Goal: Information Seeking & Learning: Learn about a topic

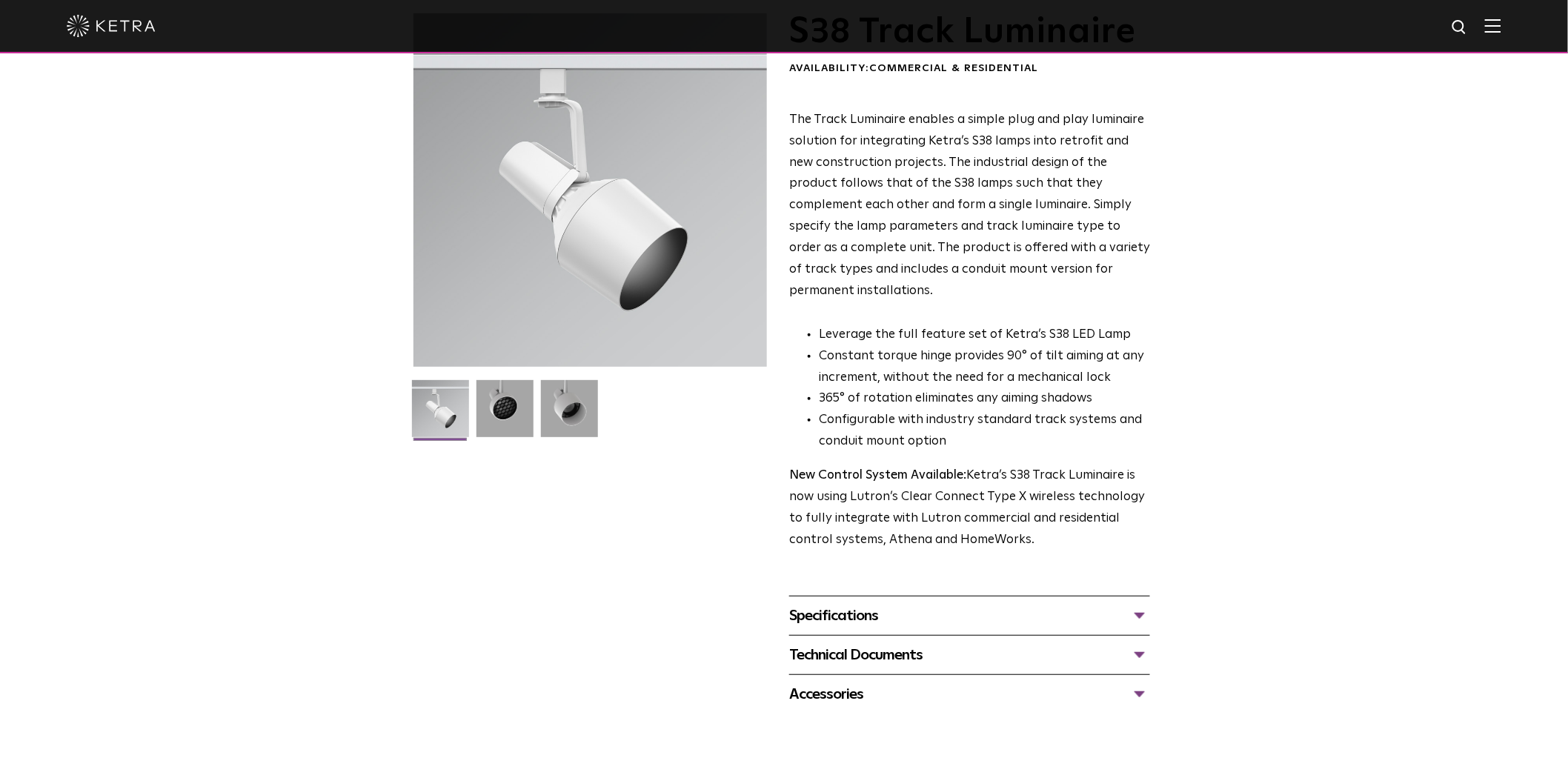
scroll to position [411, 0]
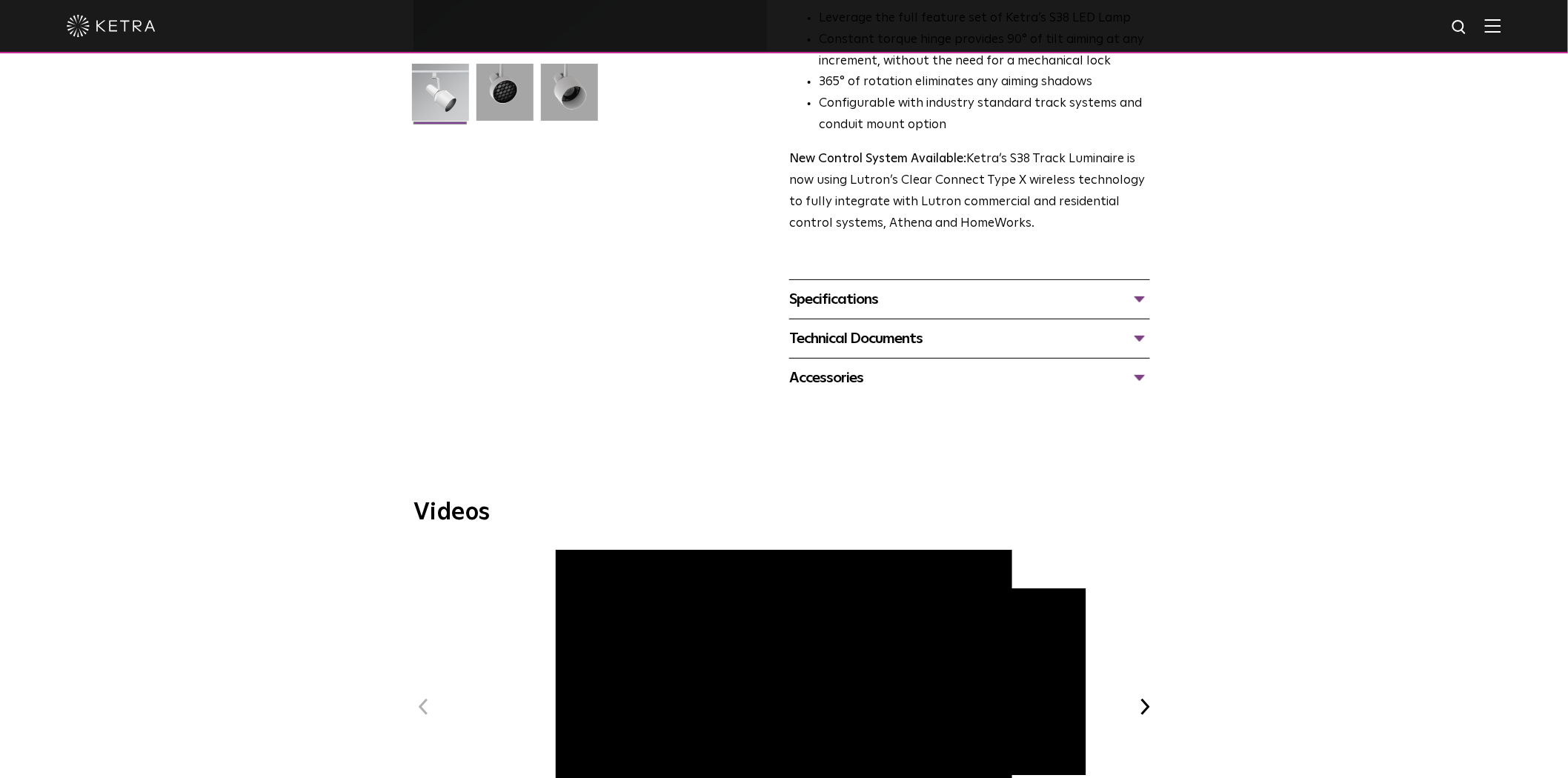
click at [861, 287] on div "Specifications" at bounding box center [970, 299] width 361 height 24
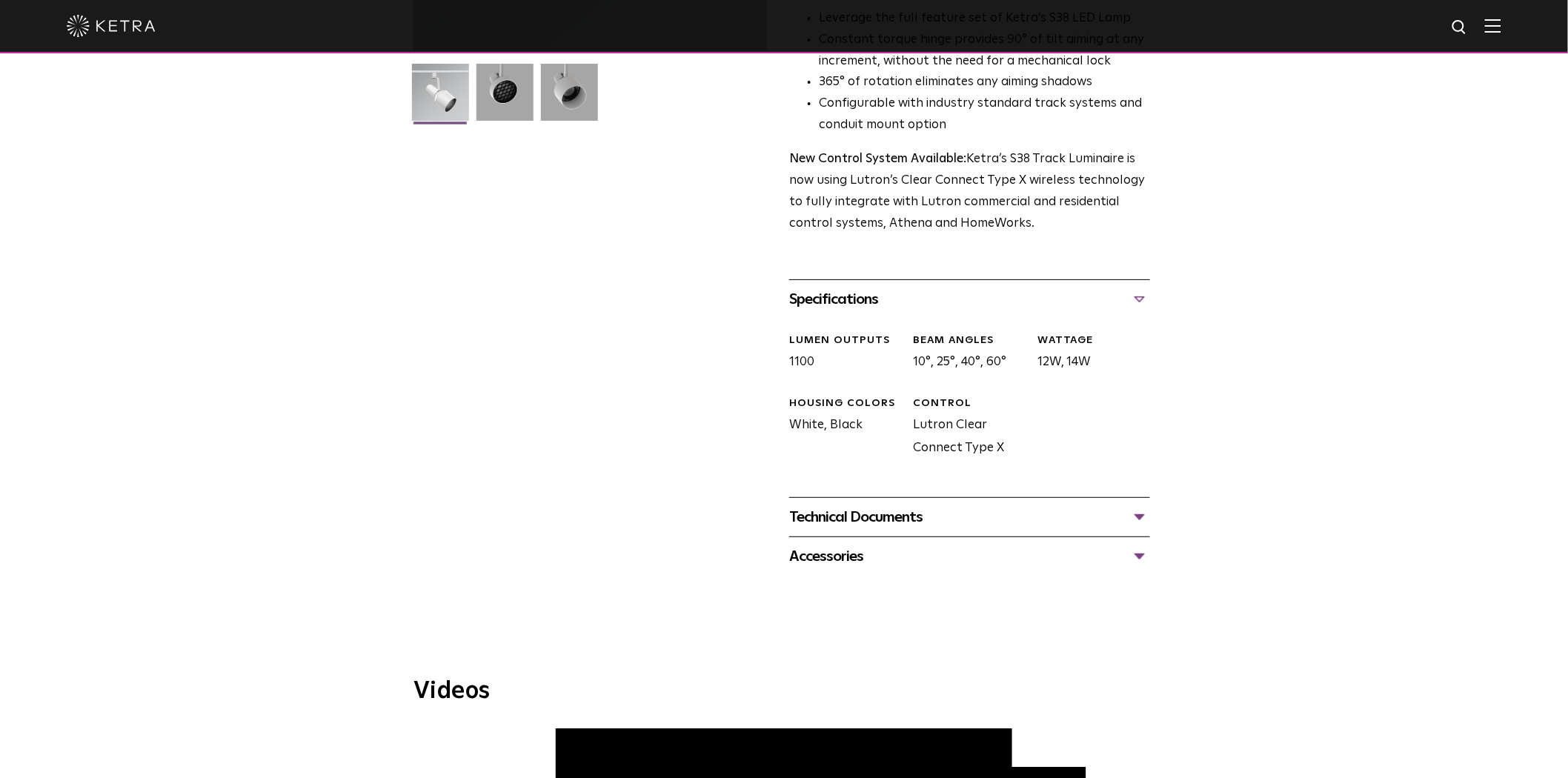
click at [847, 287] on div "Specifications" at bounding box center [970, 299] width 361 height 24
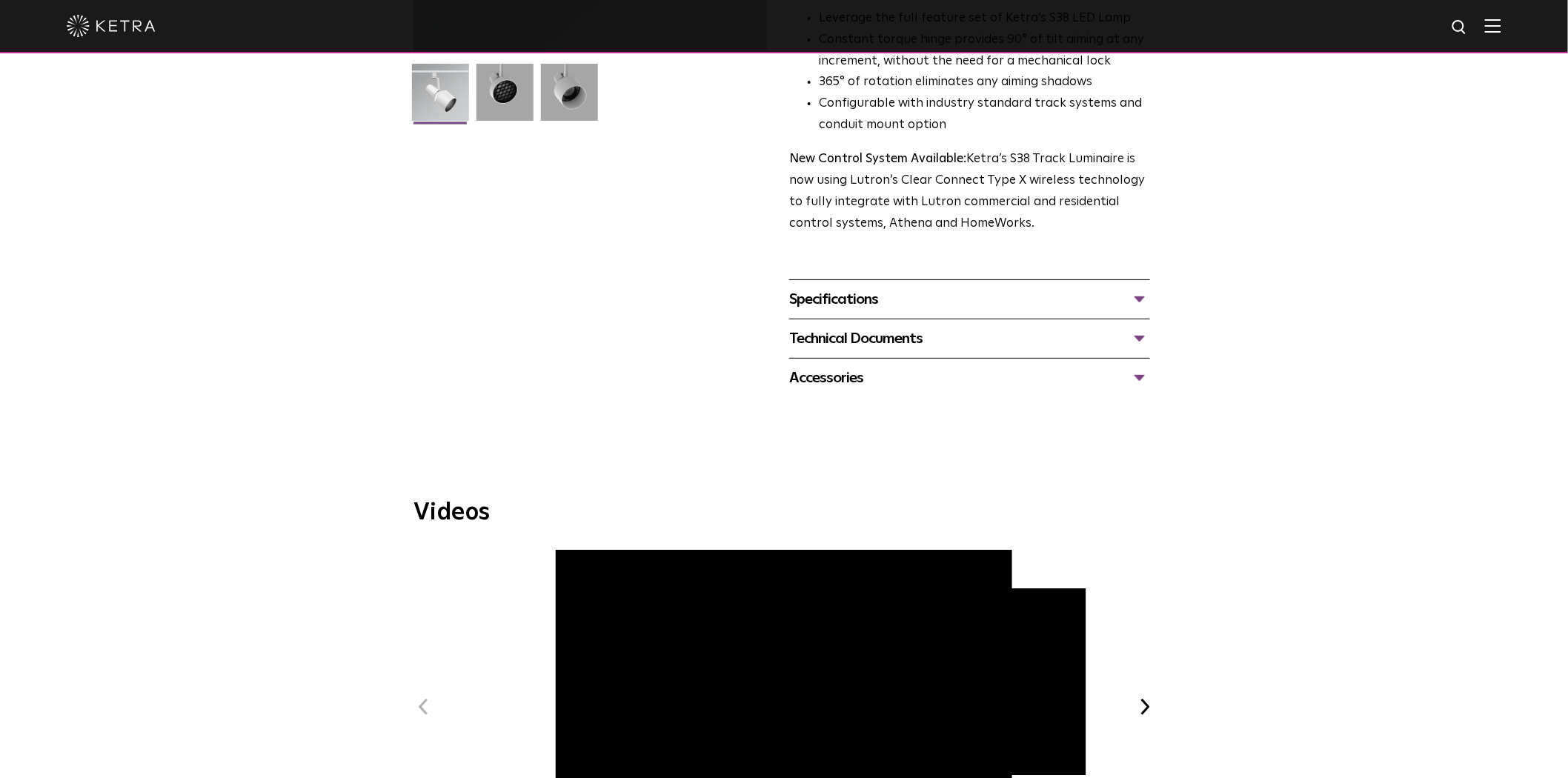
click at [802, 327] on div "Technical Documents" at bounding box center [970, 338] width 361 height 24
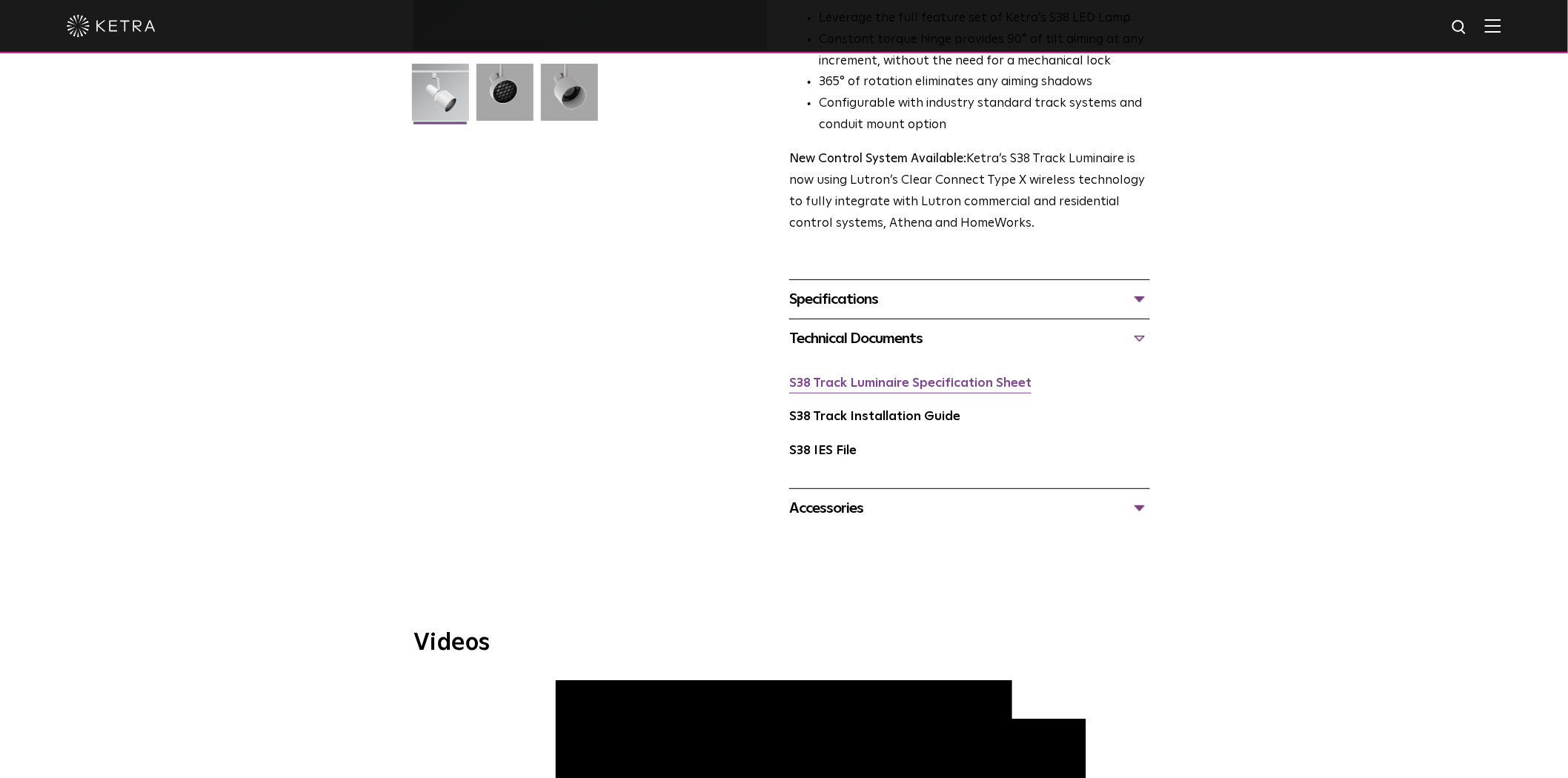
drag, startPoint x: 879, startPoint y: 371, endPoint x: 857, endPoint y: 366, distance: 22.6
click at [968, 327] on div "Technical Documents" at bounding box center [970, 338] width 361 height 24
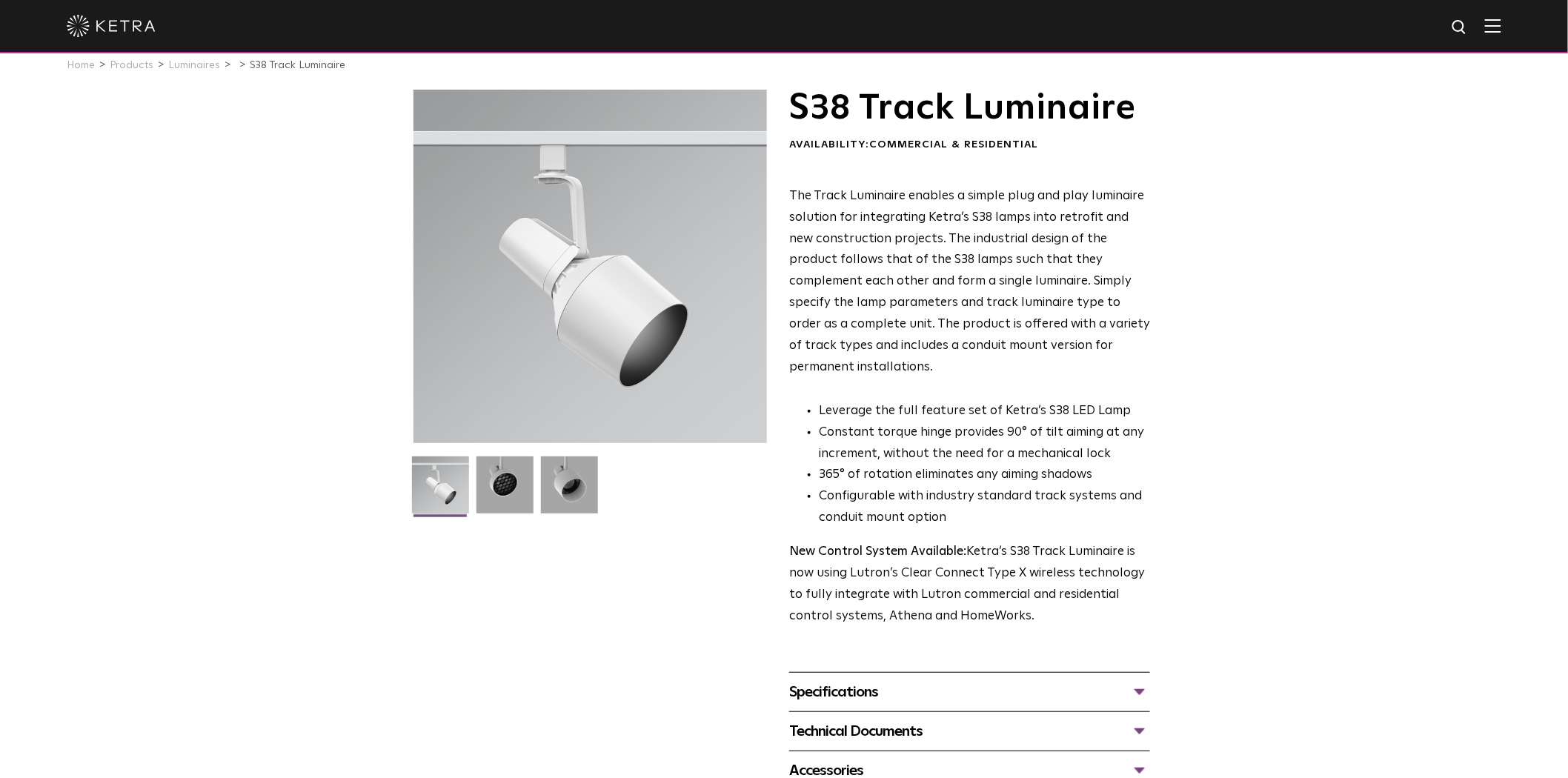
scroll to position [0, 0]
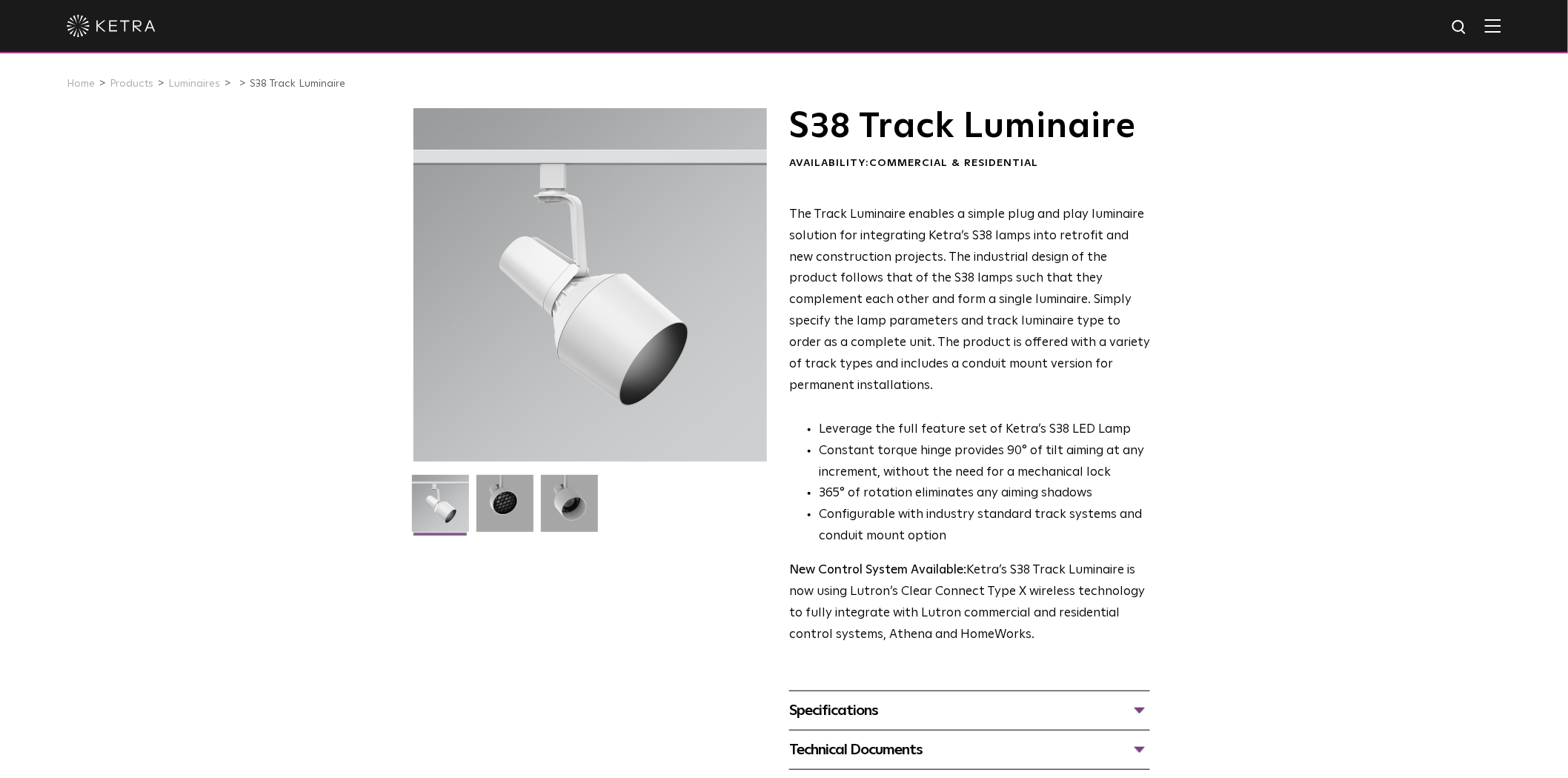
scroll to position [493, 0]
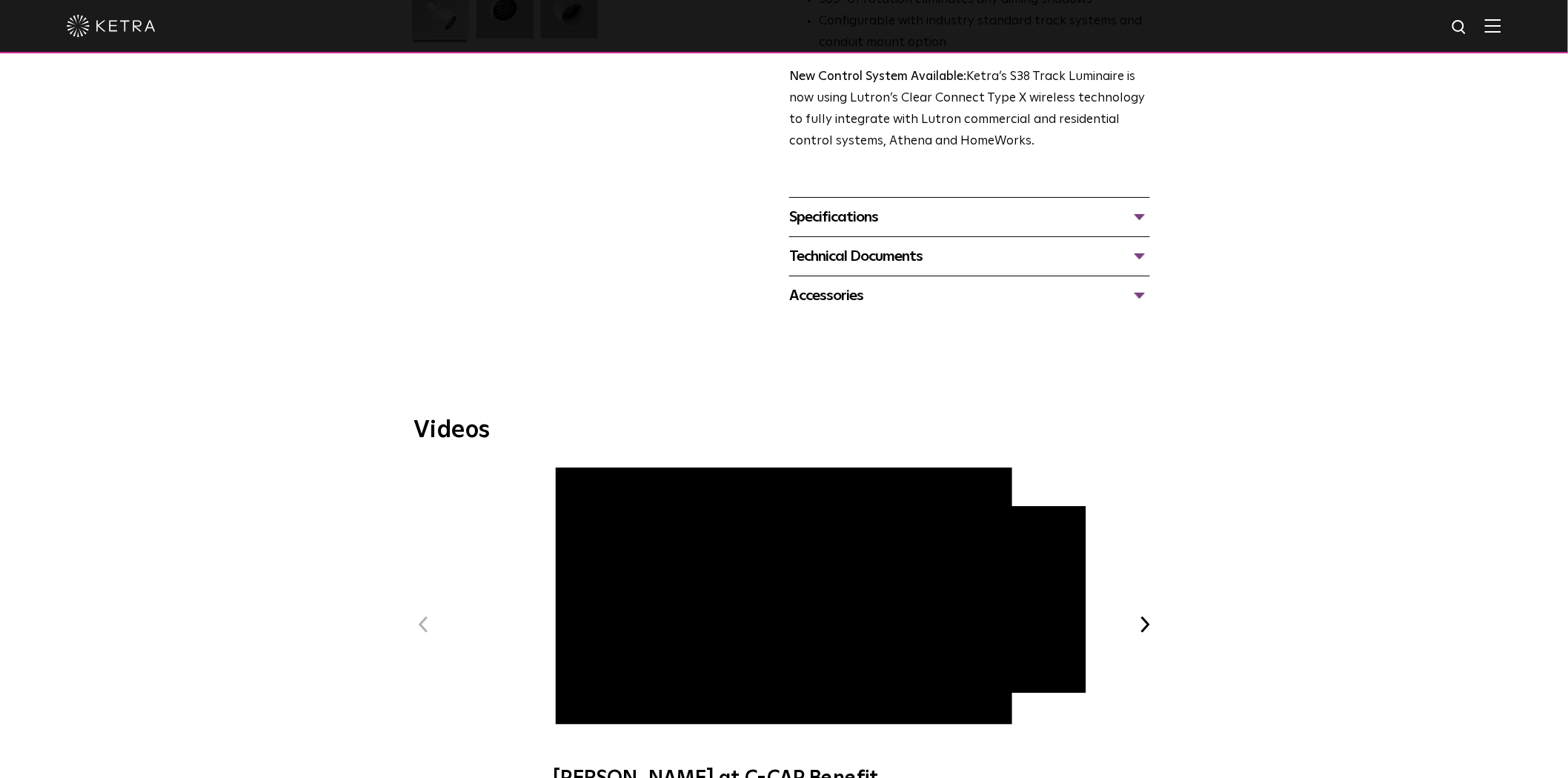
click at [862, 244] on div "Technical Documents" at bounding box center [970, 256] width 361 height 24
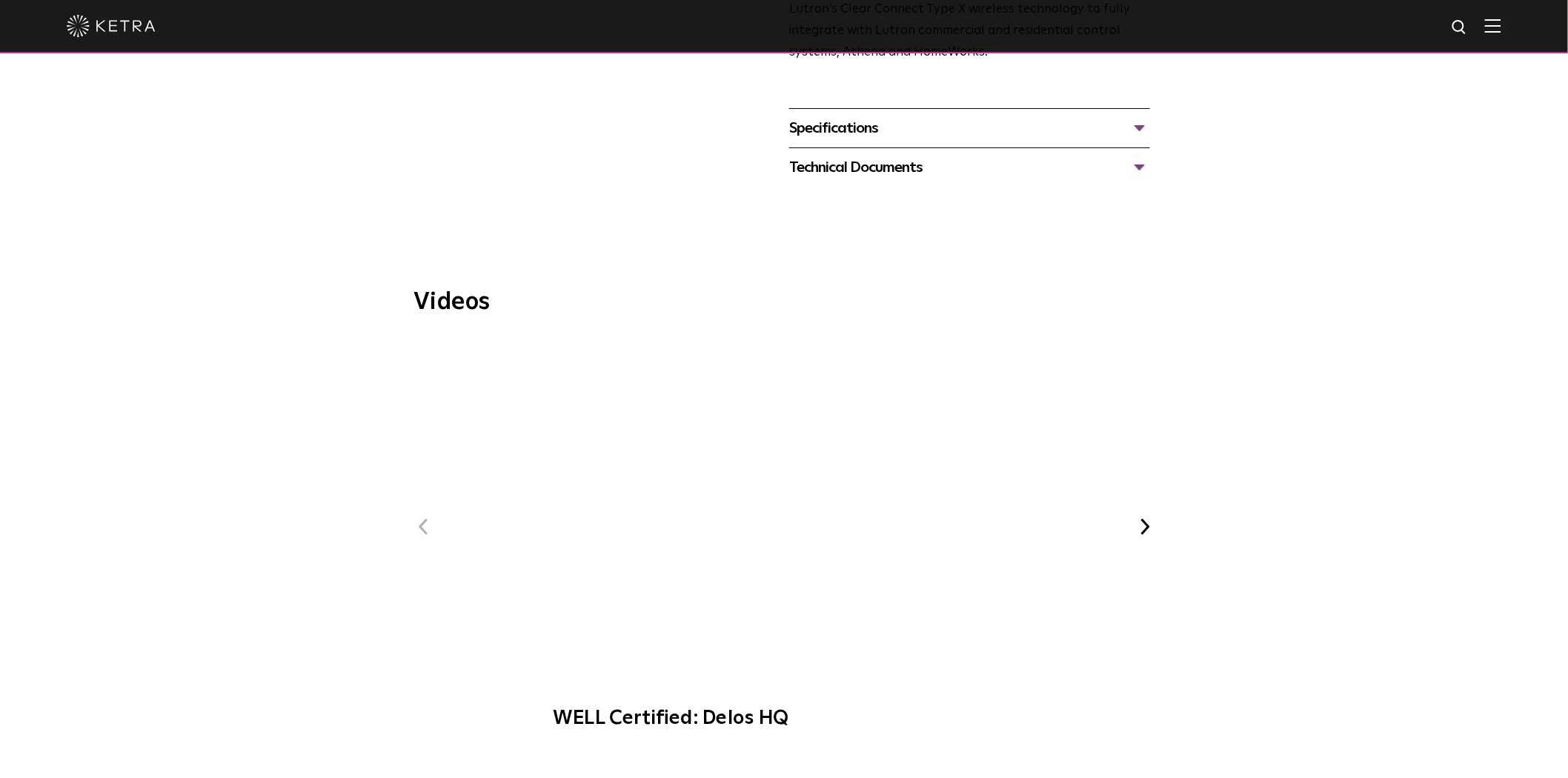
scroll to position [741, 0]
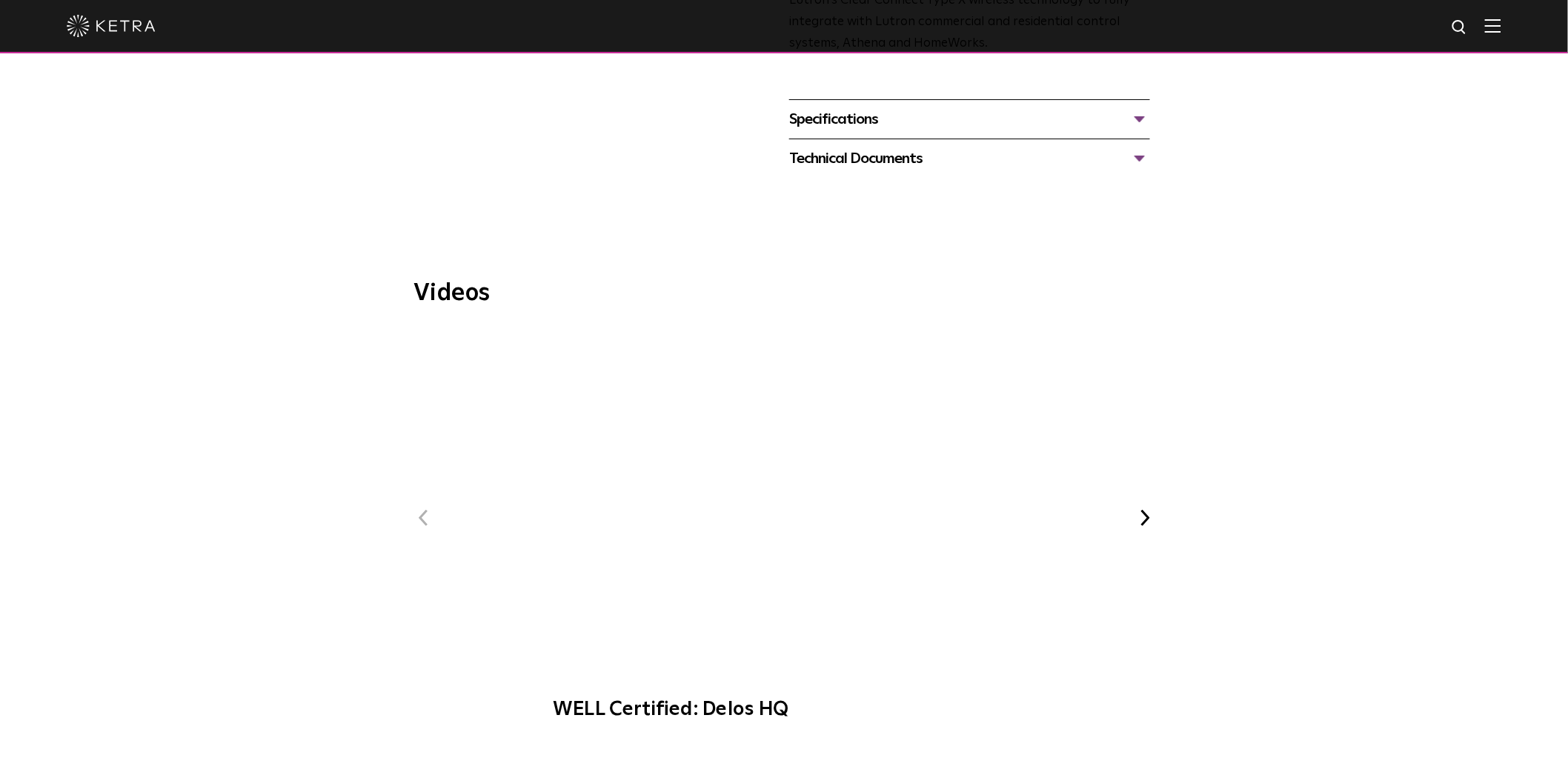
click at [851, 146] on div "Technical Documents" at bounding box center [970, 158] width 361 height 24
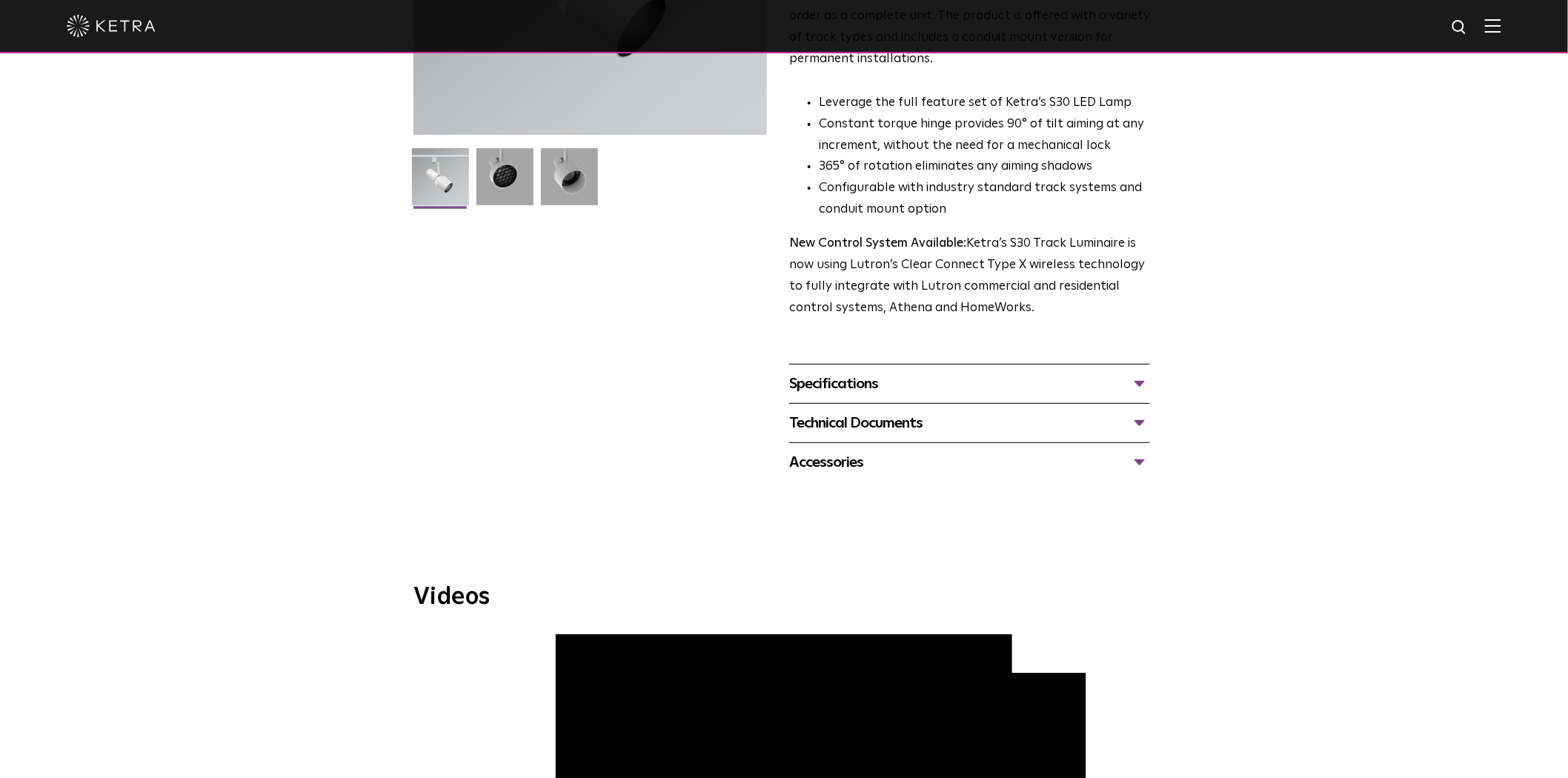
scroll to position [411, 0]
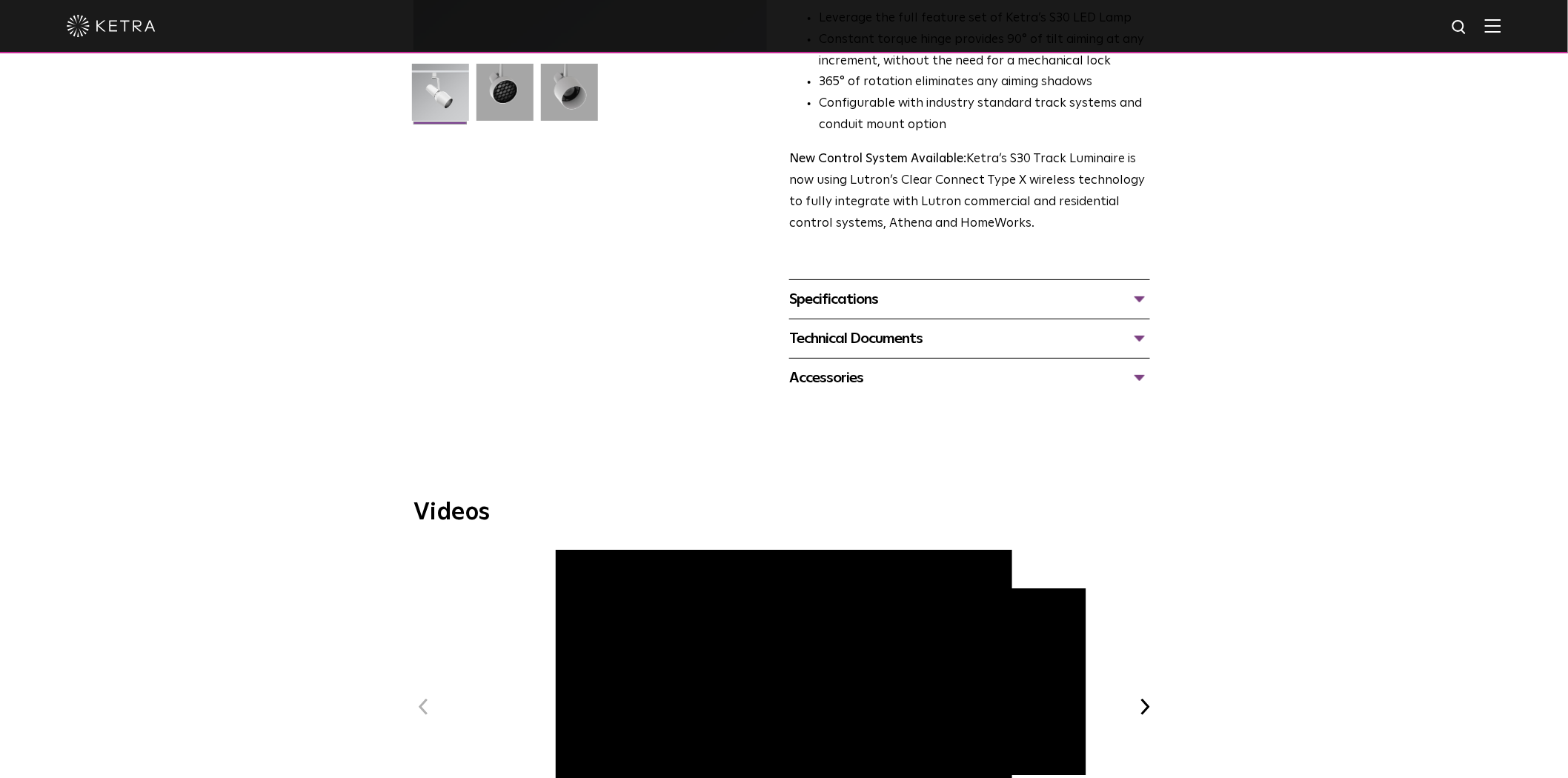
click at [826, 287] on div "Specifications" at bounding box center [970, 299] width 361 height 24
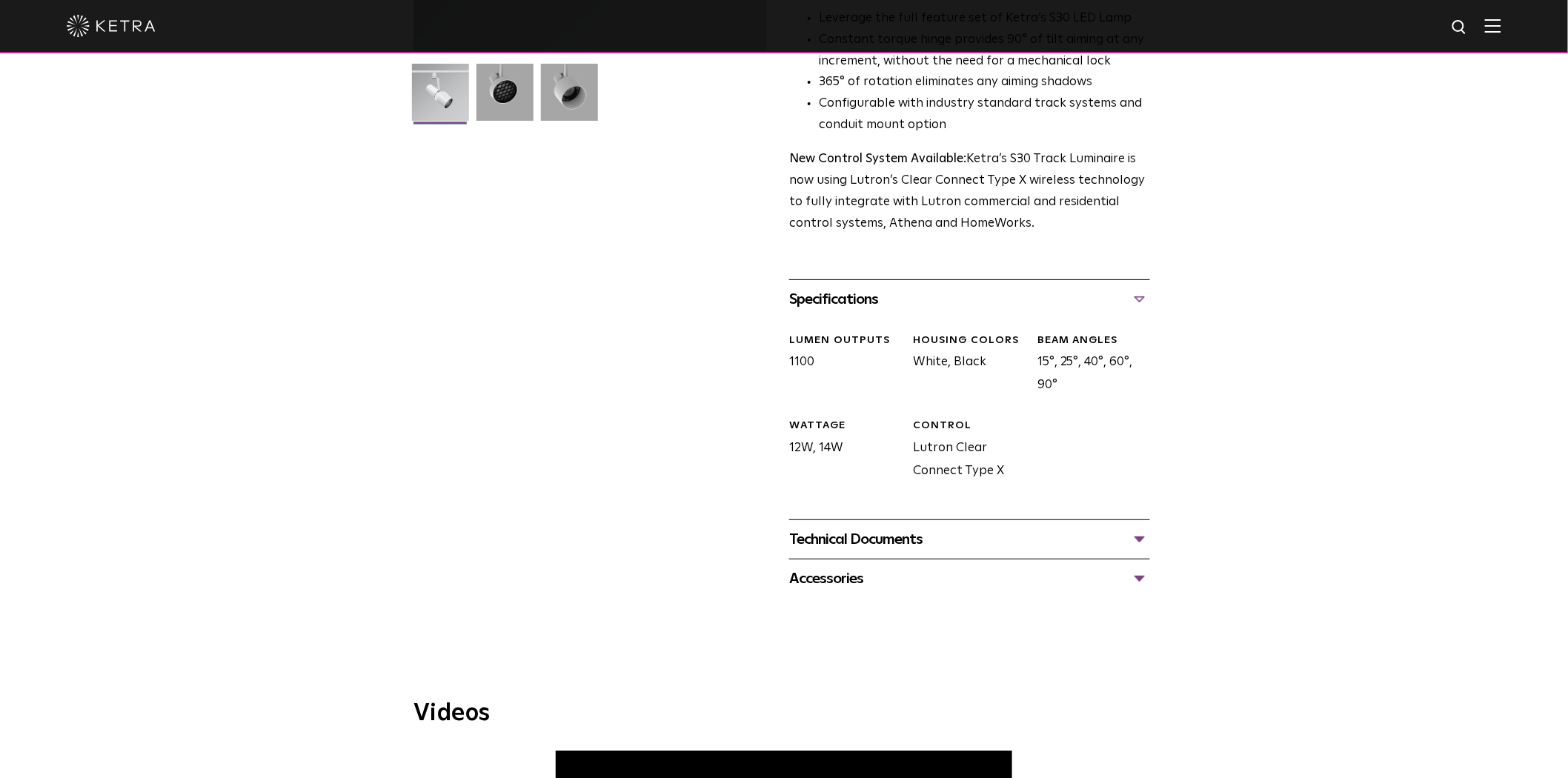
click at [808, 287] on div "Specifications" at bounding box center [970, 299] width 361 height 24
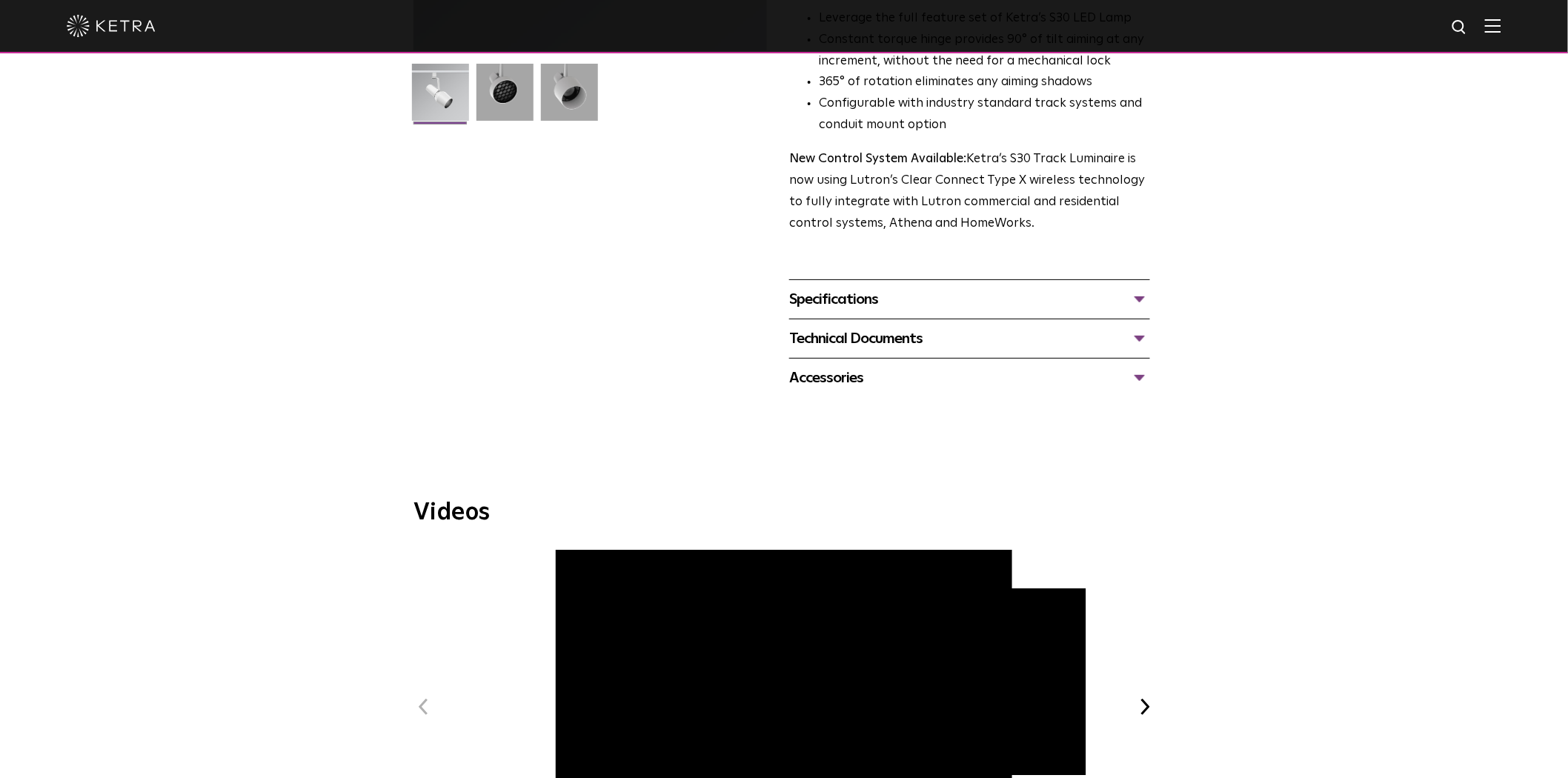
click at [841, 327] on div "Technical Documents" at bounding box center [970, 338] width 361 height 24
